Goal: Task Accomplishment & Management: Manage account settings

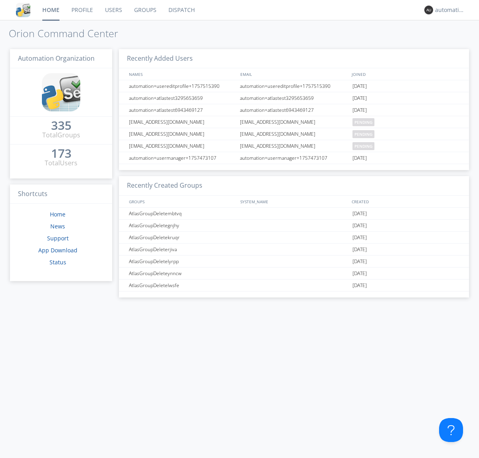
click at [181, 10] on link "Dispatch" at bounding box center [181, 10] width 38 height 20
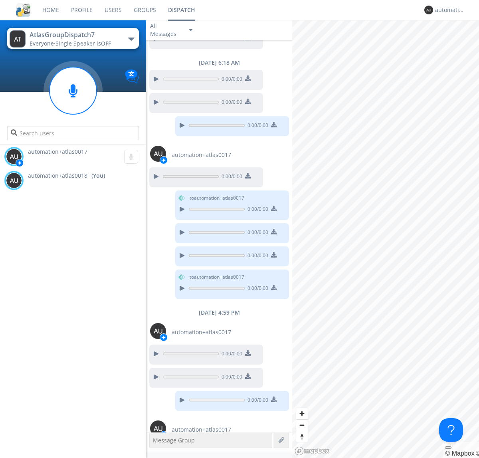
scroll to position [333, 0]
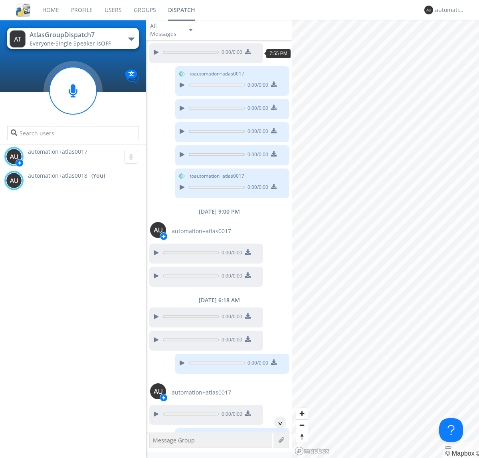
scroll to position [39, 0]
click at [277, 422] on div "^" at bounding box center [280, 422] width 12 height 12
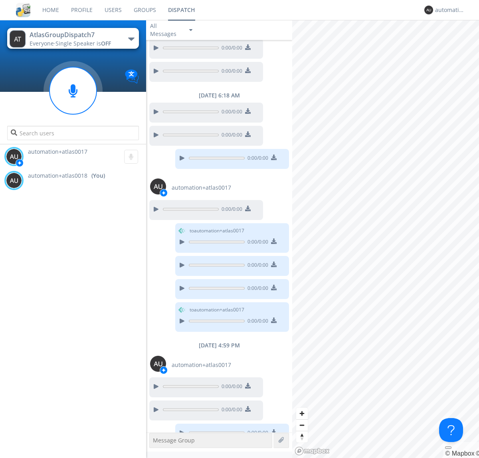
scroll to position [309, 0]
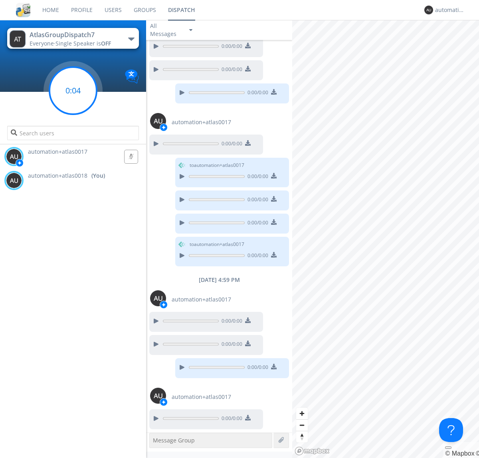
click at [73, 91] on g at bounding box center [72, 90] width 47 height 47
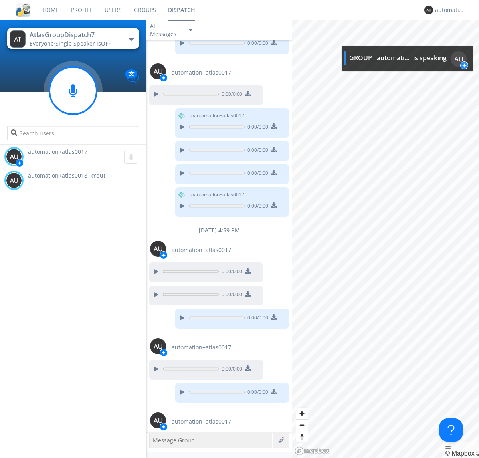
scroll to position [383, 0]
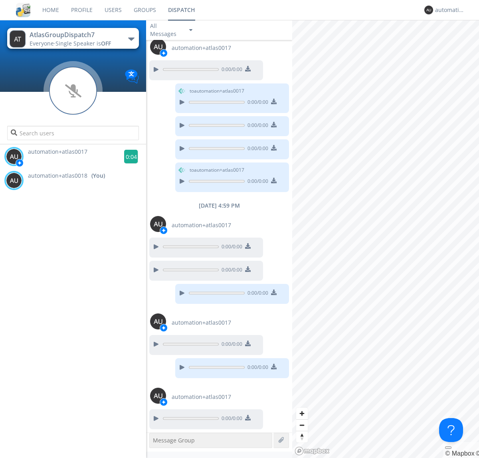
click at [128, 156] on g at bounding box center [131, 157] width 14 height 14
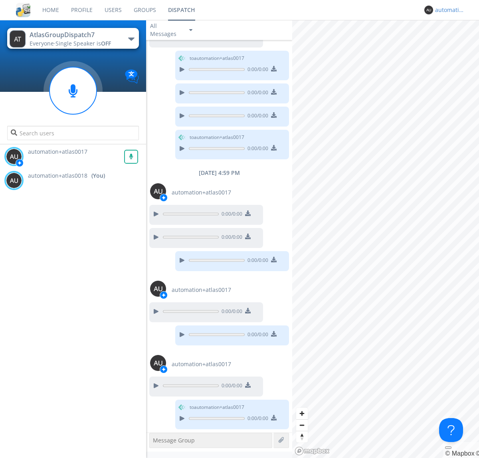
click at [448, 10] on div "automation+atlas0018" at bounding box center [450, 10] width 30 height 8
click at [454, 42] on div "Log Out" at bounding box center [453, 42] width 41 height 14
